Goal: Information Seeking & Learning: Compare options

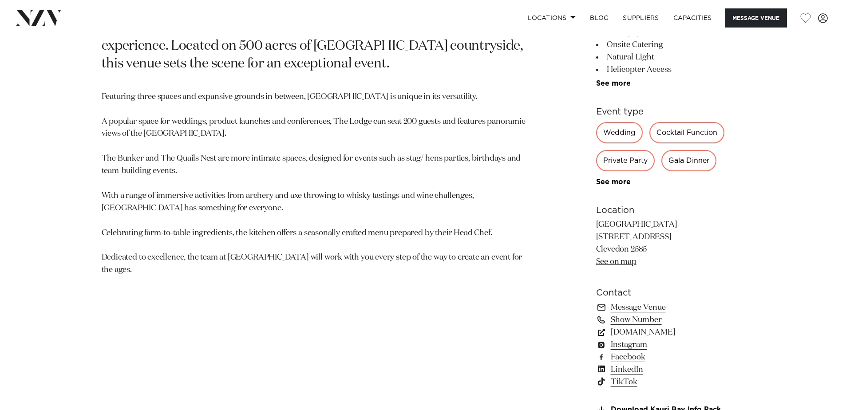
scroll to position [621, 0]
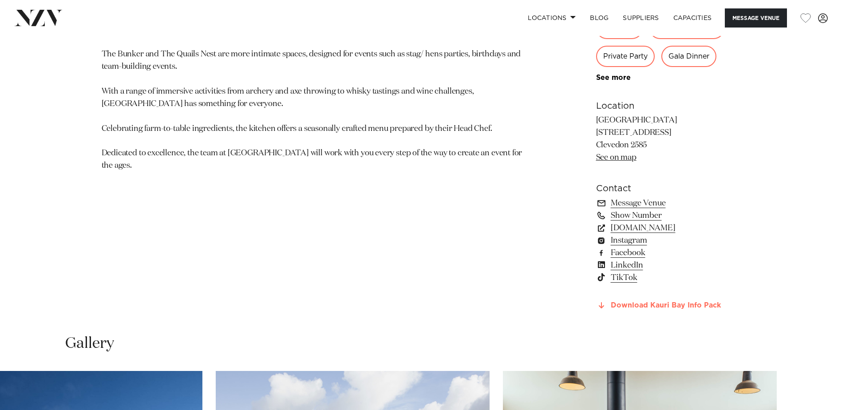
click at [639, 303] on link "Download Kauri Bay Info Pack" at bounding box center [668, 306] width 145 height 8
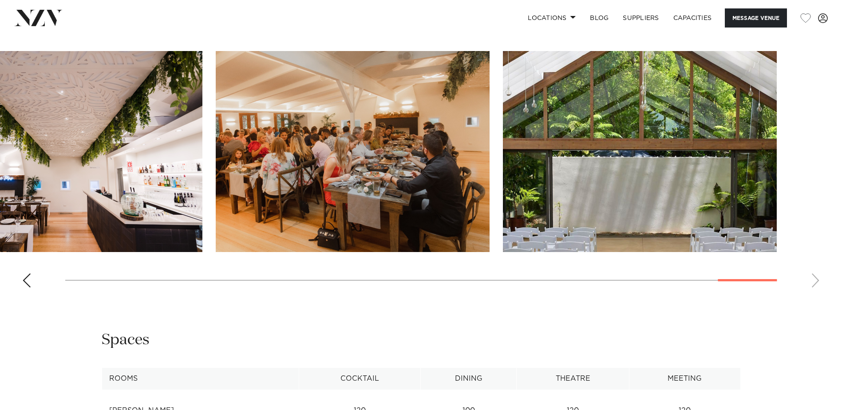
scroll to position [1109, 0]
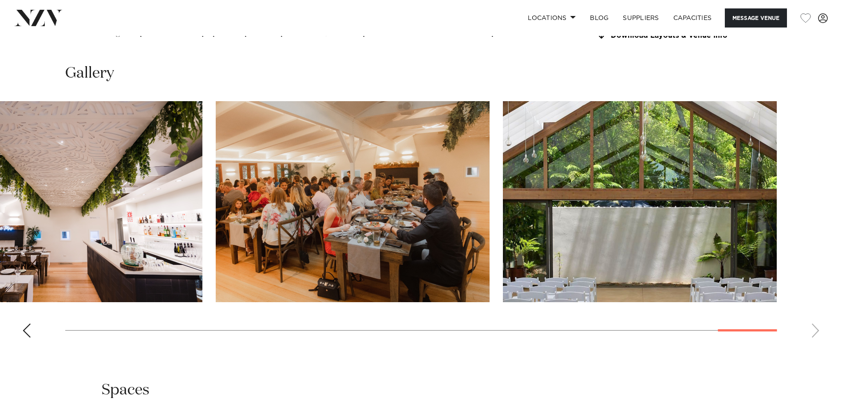
click at [581, 240] on img "30 / 30" at bounding box center [640, 201] width 274 height 201
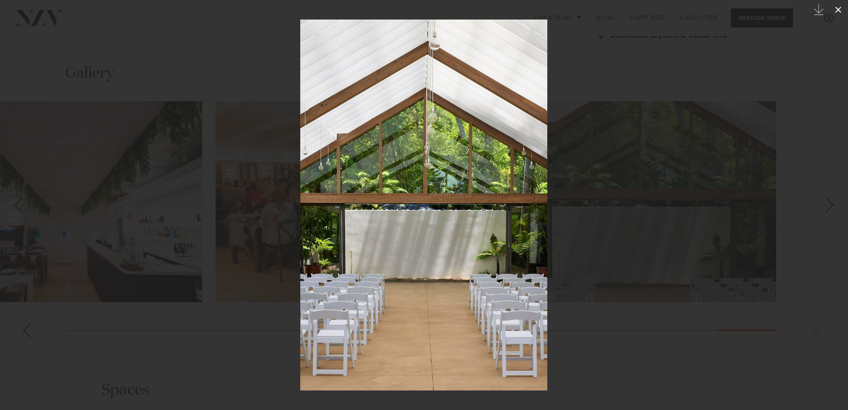
click at [835, 10] on icon at bounding box center [838, 9] width 11 height 11
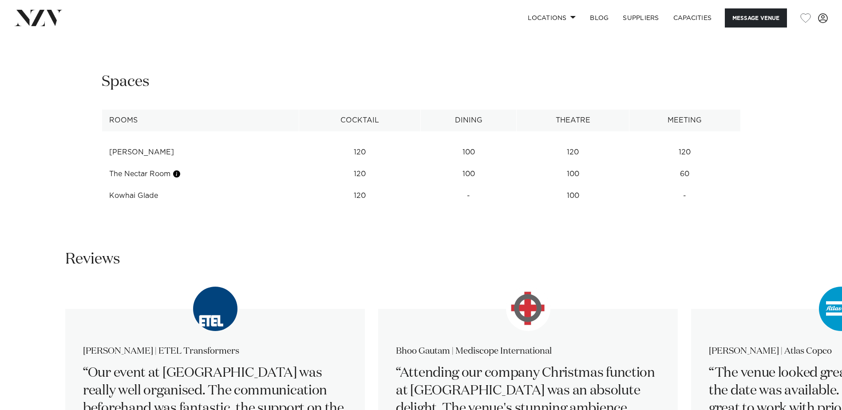
scroll to position [1464, 0]
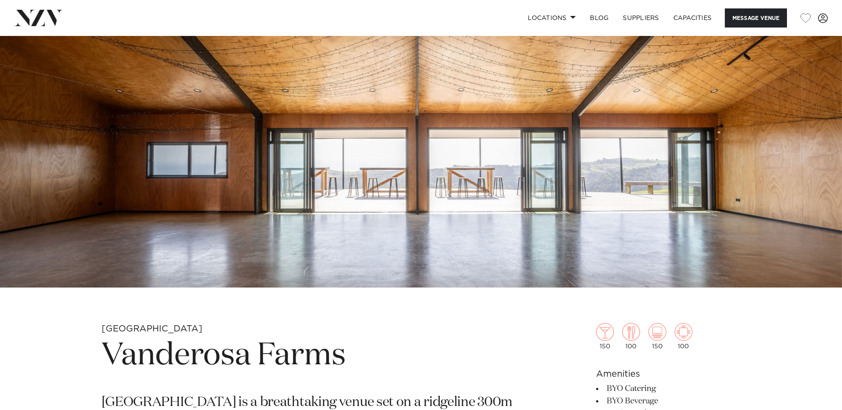
scroll to position [133, 0]
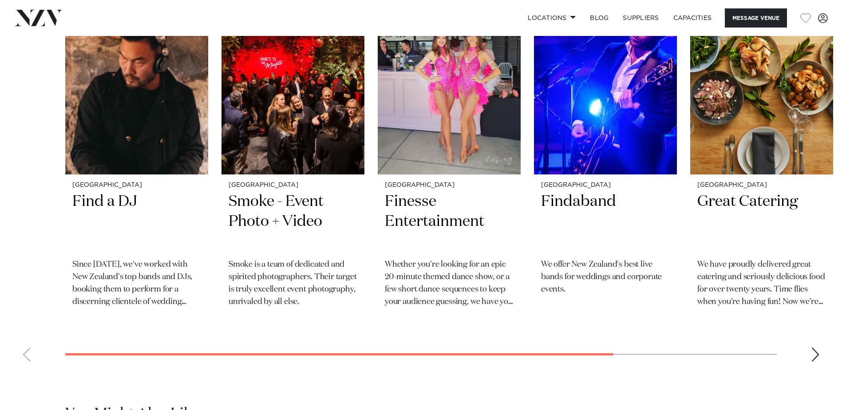
scroll to position [1242, 0]
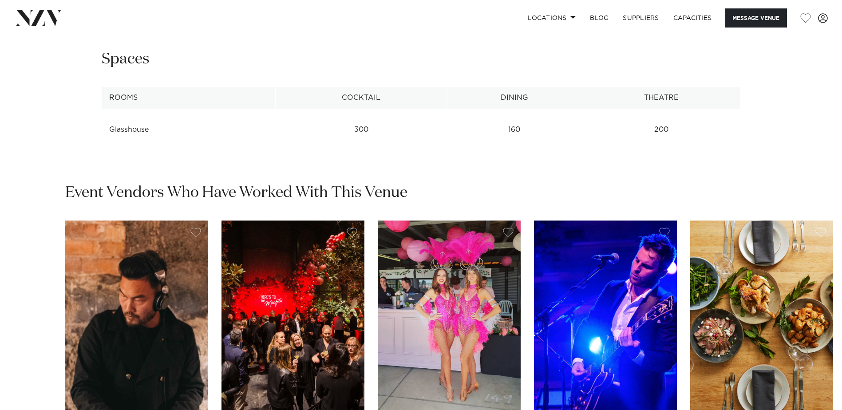
drag, startPoint x: 355, startPoint y: 124, endPoint x: 550, endPoint y: 113, distance: 196.0
click at [550, 113] on table "Rooms Cocktail Dining Theatre Glasshouse 300 160 200 See more" at bounding box center [421, 114] width 639 height 54
drag, startPoint x: 550, startPoint y: 113, endPoint x: 541, endPoint y: 128, distance: 17.5
click at [541, 128] on td "160" at bounding box center [513, 130] width 135 height 22
drag, startPoint x: 526, startPoint y: 125, endPoint x: 470, endPoint y: 124, distance: 55.5
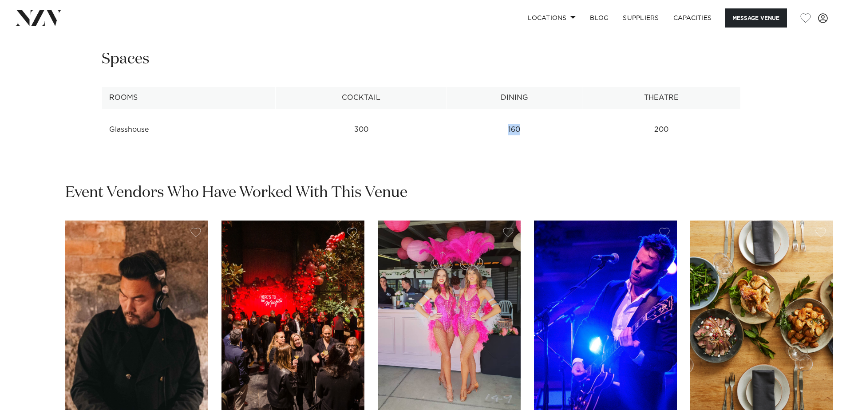
click at [470, 124] on td "160" at bounding box center [513, 130] width 135 height 22
drag, startPoint x: 470, startPoint y: 124, endPoint x: 538, endPoint y: 169, distance: 81.3
drag, startPoint x: 670, startPoint y: 130, endPoint x: 362, endPoint y: 138, distance: 307.6
click at [362, 138] on tr "Glasshouse 300 160 200" at bounding box center [421, 130] width 639 height 22
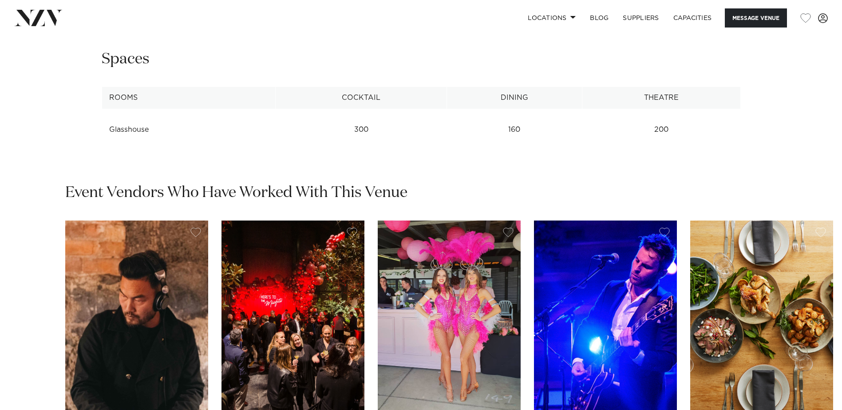
drag, startPoint x: 362, startPoint y: 138, endPoint x: 354, endPoint y: 139, distance: 8.2
click at [354, 139] on td "300" at bounding box center [361, 130] width 171 height 22
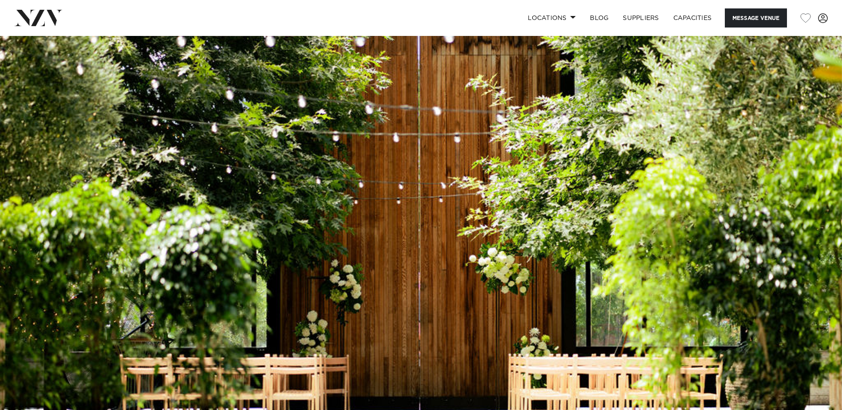
scroll to position [0, 0]
